Goal: Task Accomplishment & Management: Manage account settings

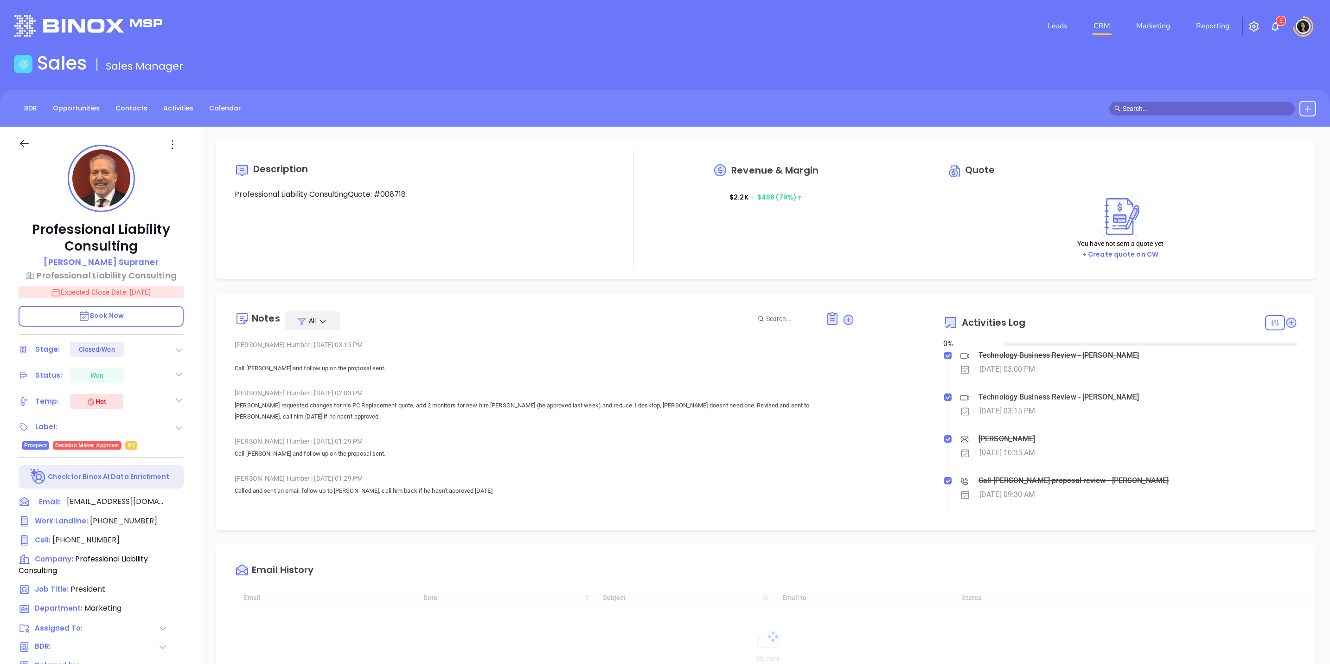
type input "[DATE]"
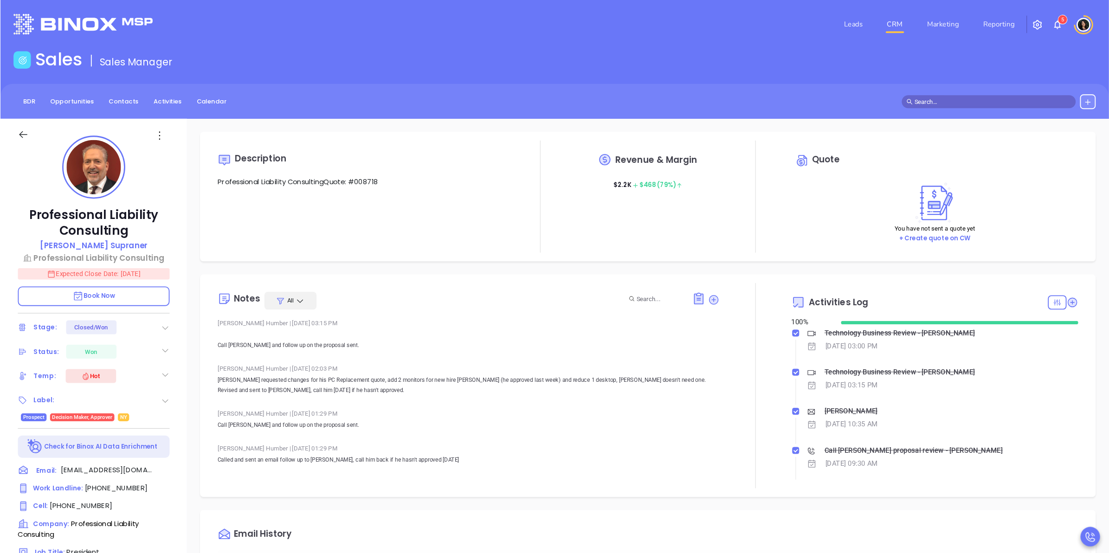
scroll to position [188, 0]
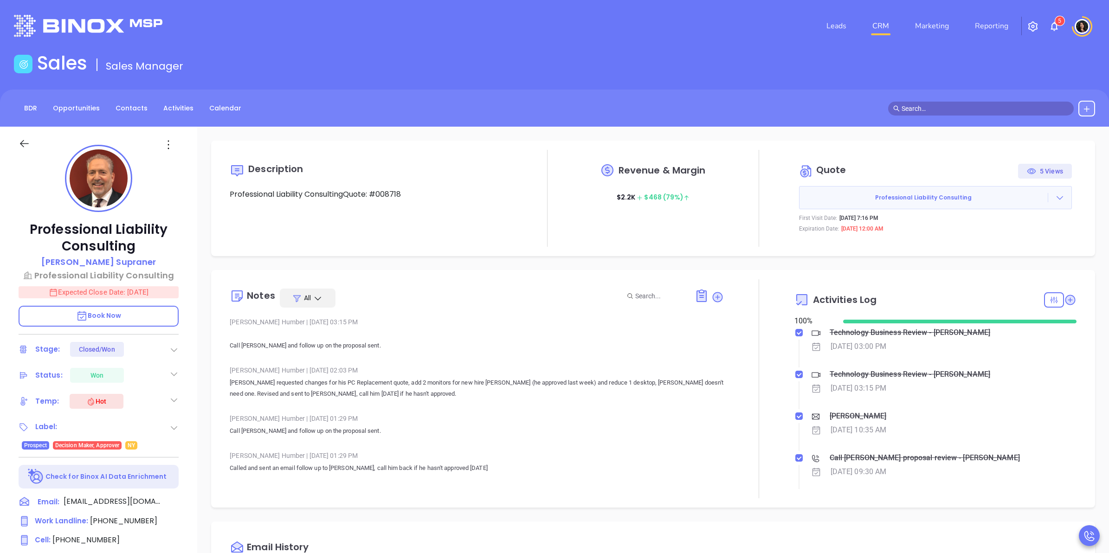
drag, startPoint x: 1213, startPoint y: 0, endPoint x: 695, endPoint y: 84, distance: 525.2
click at [695, 84] on main "Sales Sales Manager BDR Opportunities Contacts Activities Calendar Call Now Cal…" at bounding box center [554, 435] width 1109 height 766
type input "[PERSON_NAME]"
click at [867, 28] on li "CRM" at bounding box center [880, 26] width 43 height 19
click at [873, 27] on link "CRM" at bounding box center [880, 26] width 24 height 19
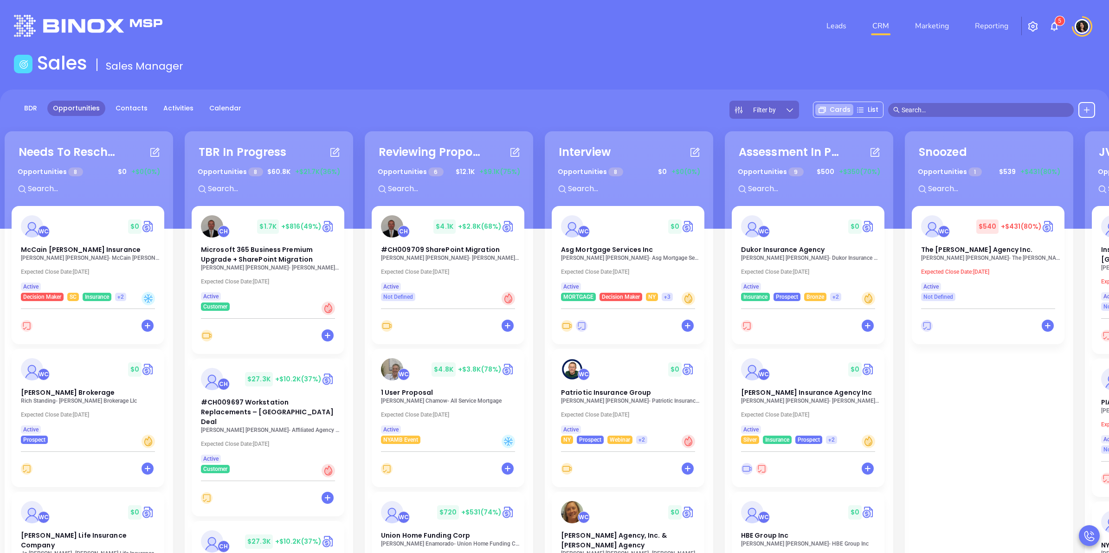
click at [933, 108] on input "text" at bounding box center [984, 110] width 167 height 10
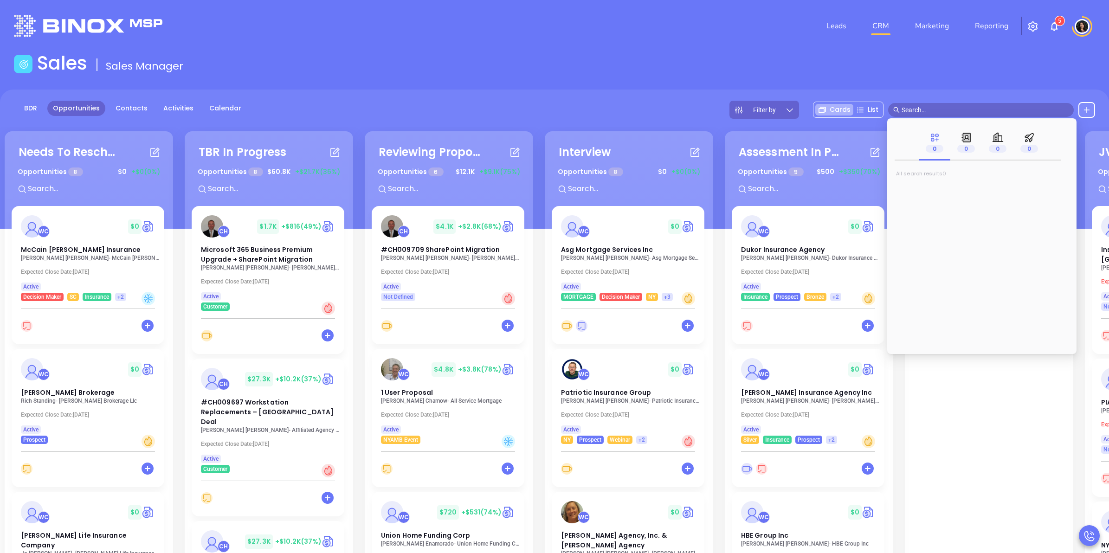
type input "a"
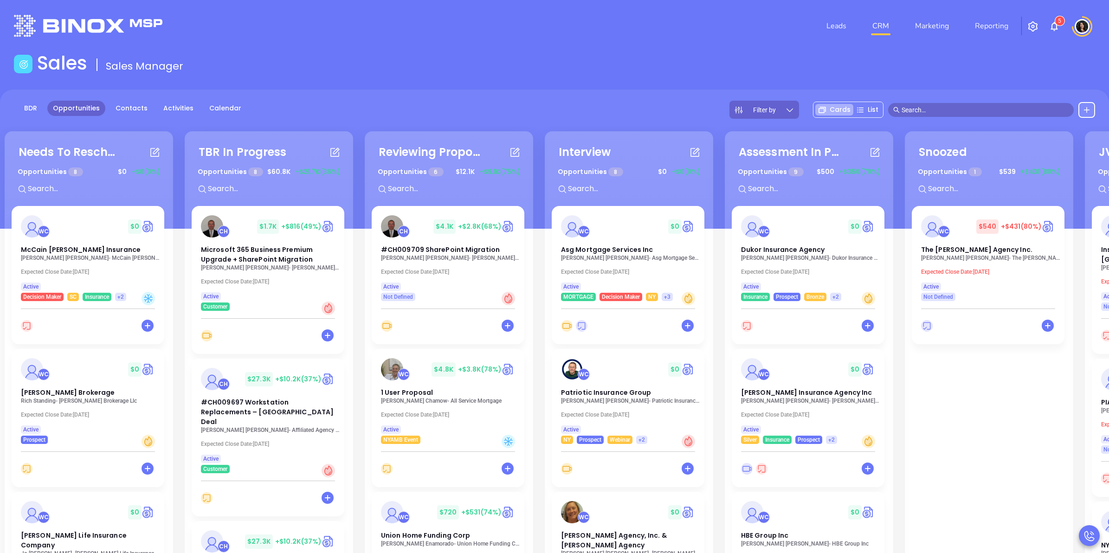
click at [937, 111] on input "text" at bounding box center [984, 110] width 167 height 10
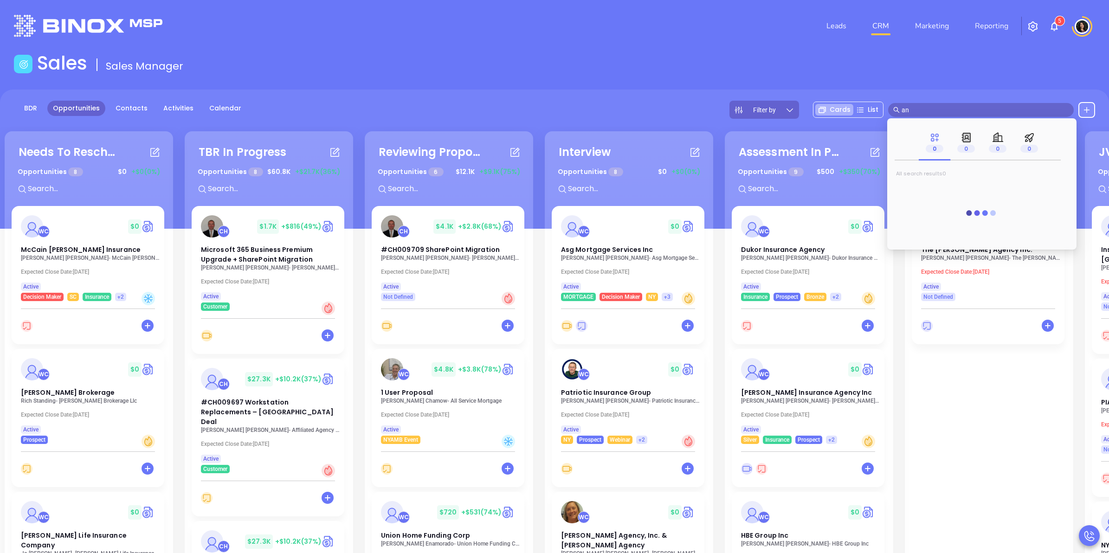
type input "a"
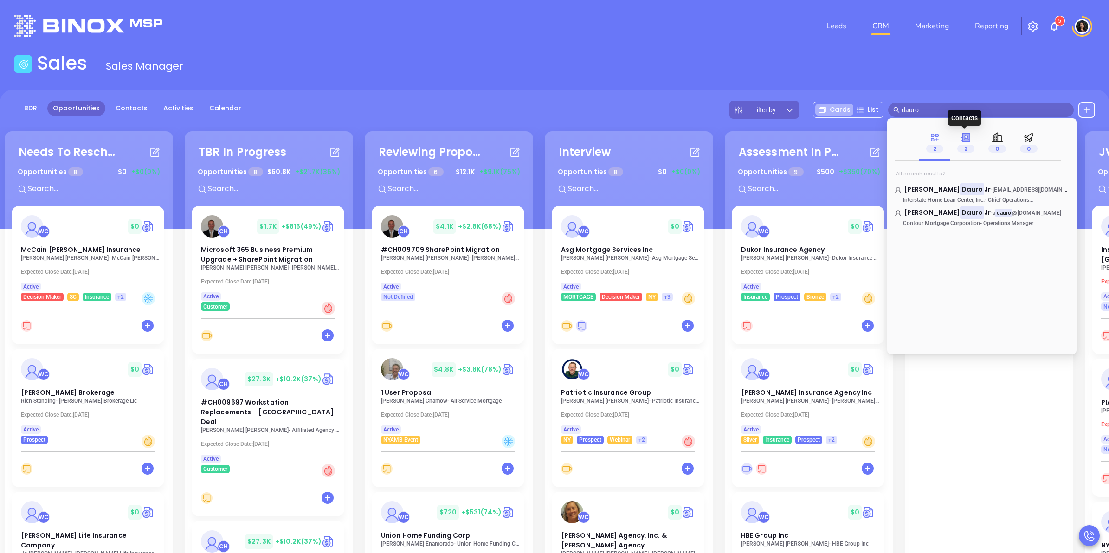
type input "dauro"
click at [966, 141] on icon at bounding box center [965, 137] width 7 height 9
click at [992, 191] on span "ajd@goihlc.com" at bounding box center [1037, 189] width 90 height 9
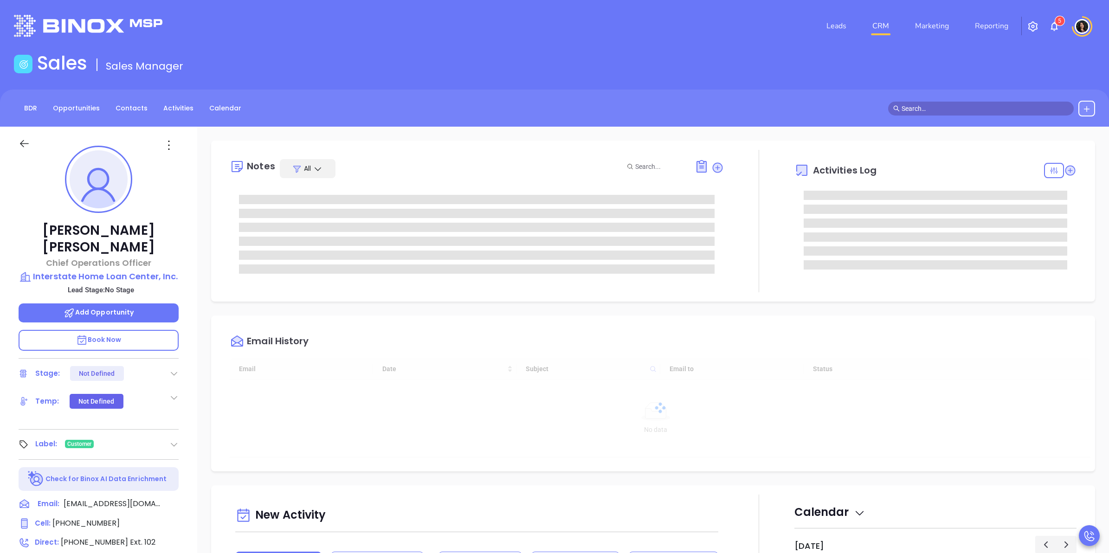
type input "[DATE]"
type input "[PERSON_NAME]"
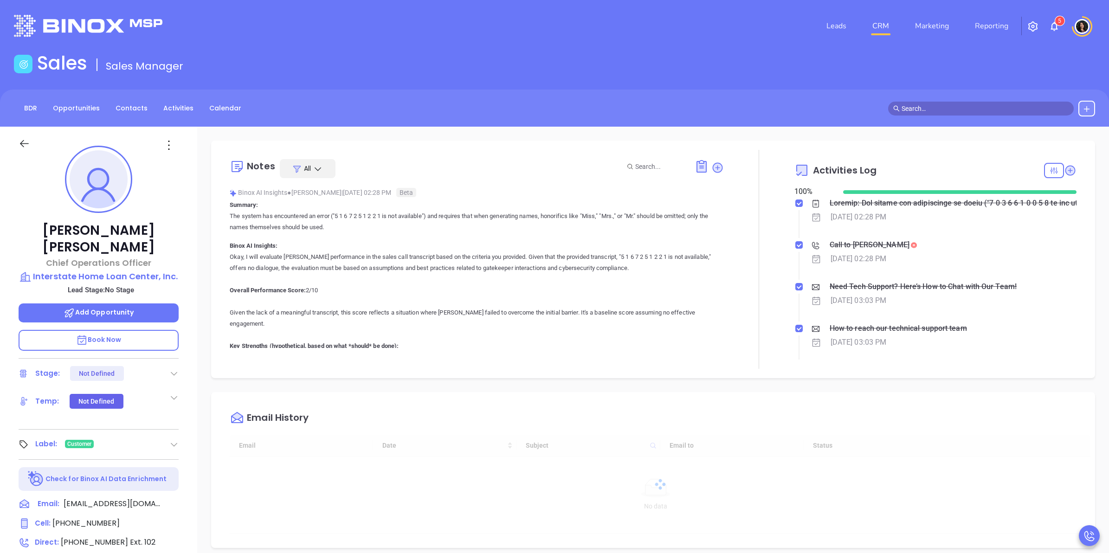
click at [252, 383] on div "Notes All Binox AI Insights ● Carla Humber | Jun 17, 2025 02:28 PM Beta Summary…" at bounding box center [652, 451] width 911 height 649
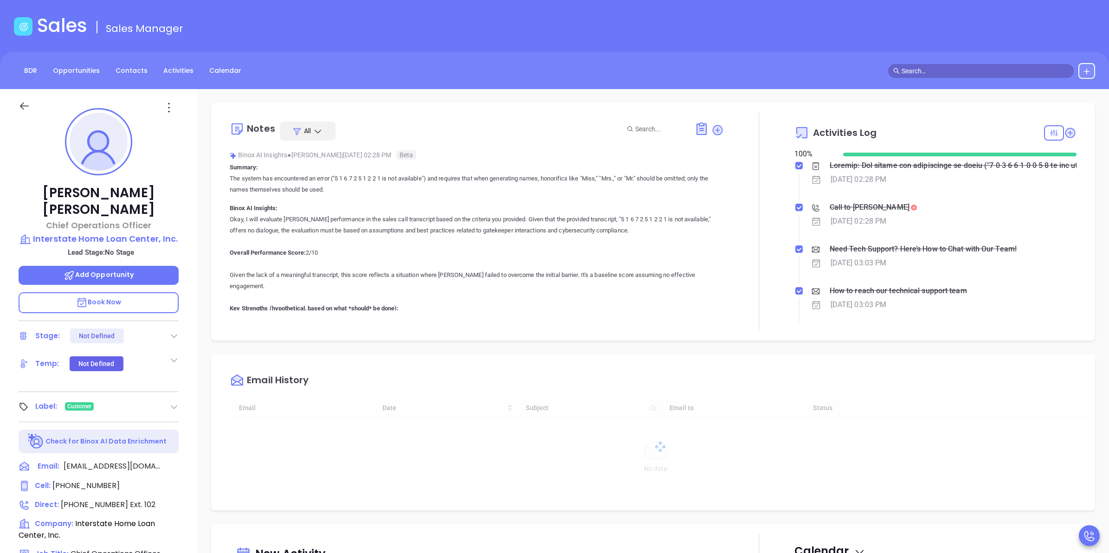
scroll to position [58, 0]
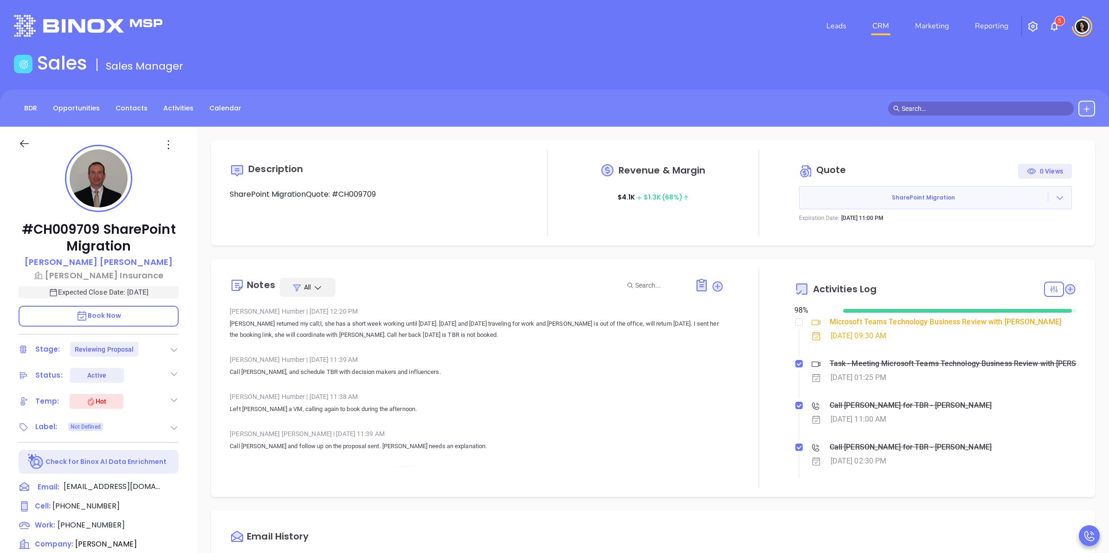
type input "[PERSON_NAME]"
click at [1055, 200] on div at bounding box center [1059, 197] width 23 height 9
click at [1001, 242] on link "View Order [PERSON_NAME]" at bounding box center [1007, 240] width 96 height 9
click at [1001, 72] on div "Sales Sales Manager" at bounding box center [554, 65] width 1092 height 26
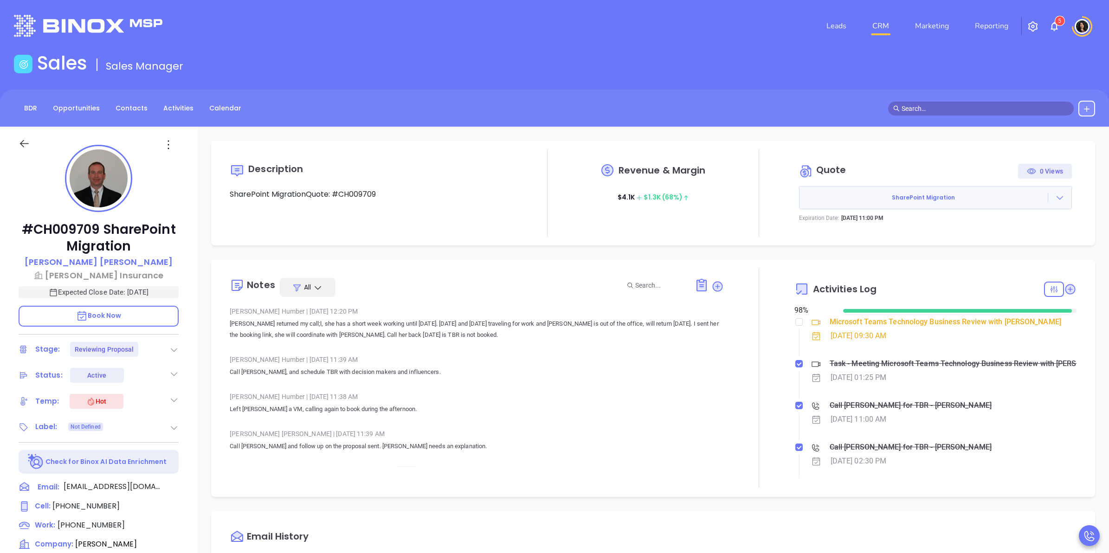
click at [1091, 376] on div "Description SharePoint MigrationQuote: #CH009709 Revenue & Margin $ 4.1K $ 1.3K…" at bounding box center [652, 451] width 911 height 649
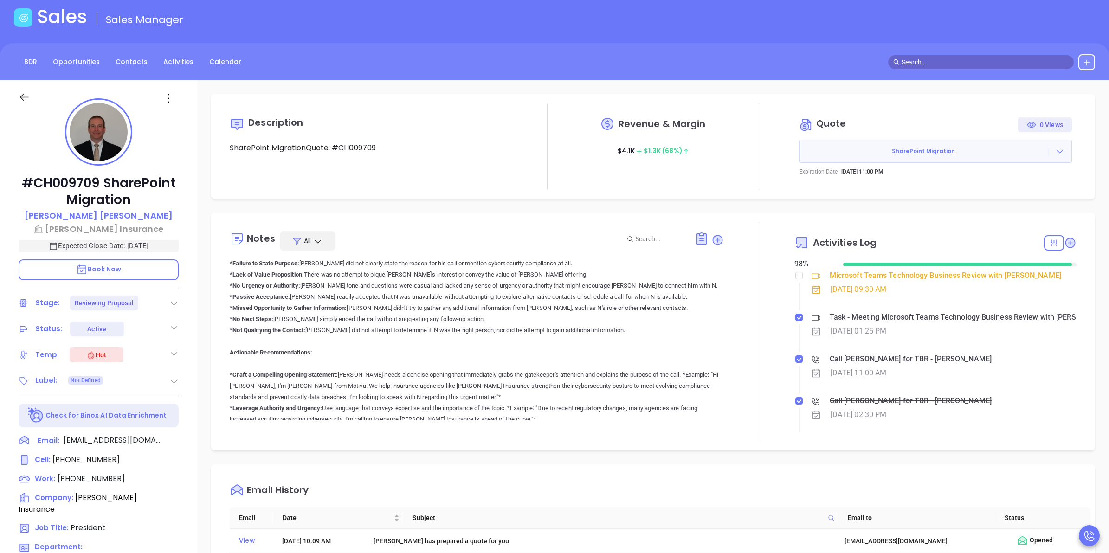
scroll to position [265, 0]
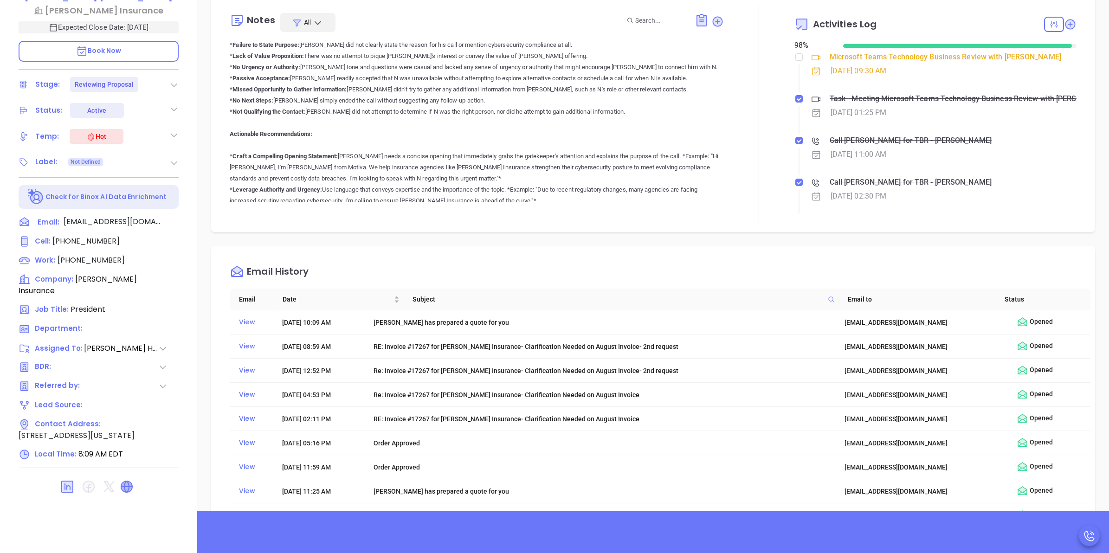
click at [125, 488] on icon at bounding box center [126, 486] width 11 height 11
